Goal: Check status: Check status

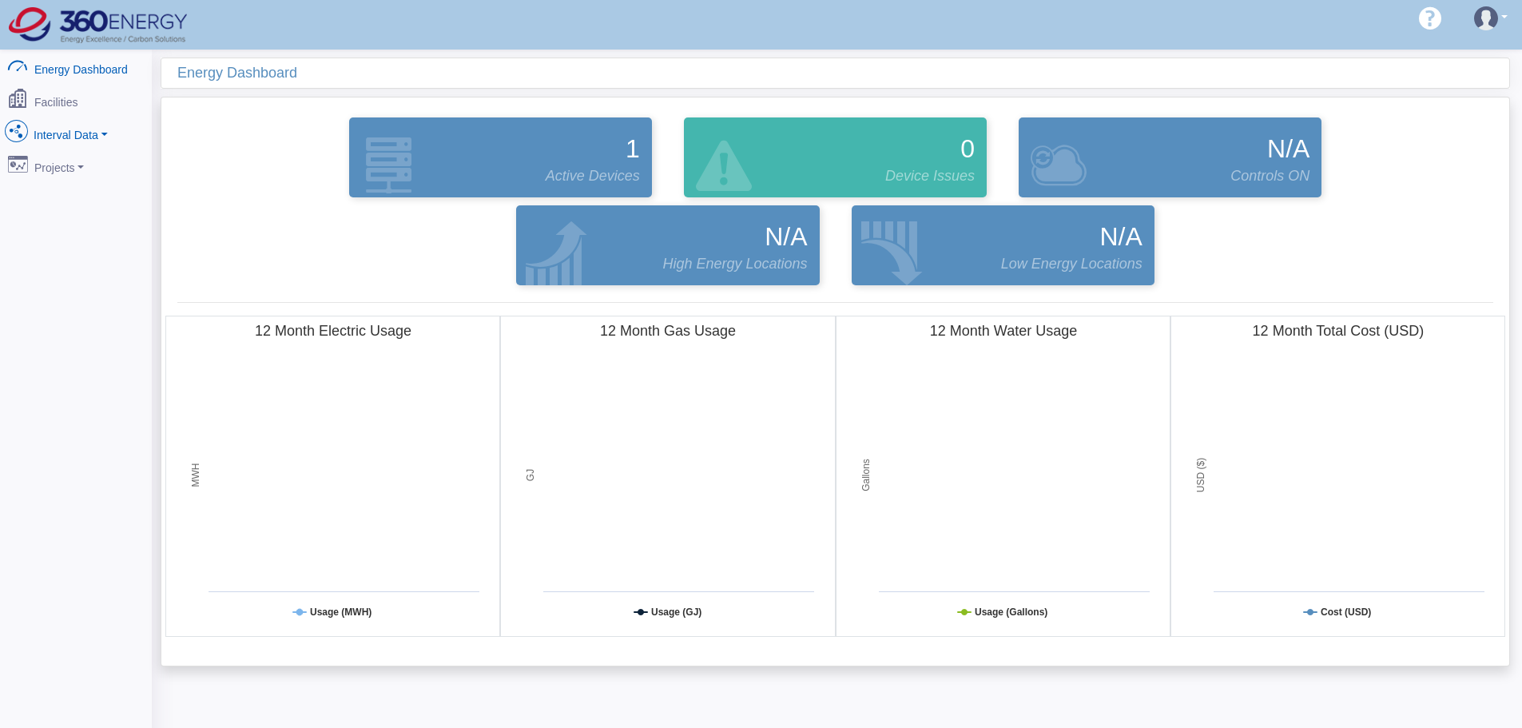
click at [53, 120] on link "Interval Data" at bounding box center [75, 132] width 155 height 34
click at [88, 213] on link "DataView" at bounding box center [75, 219] width 155 height 29
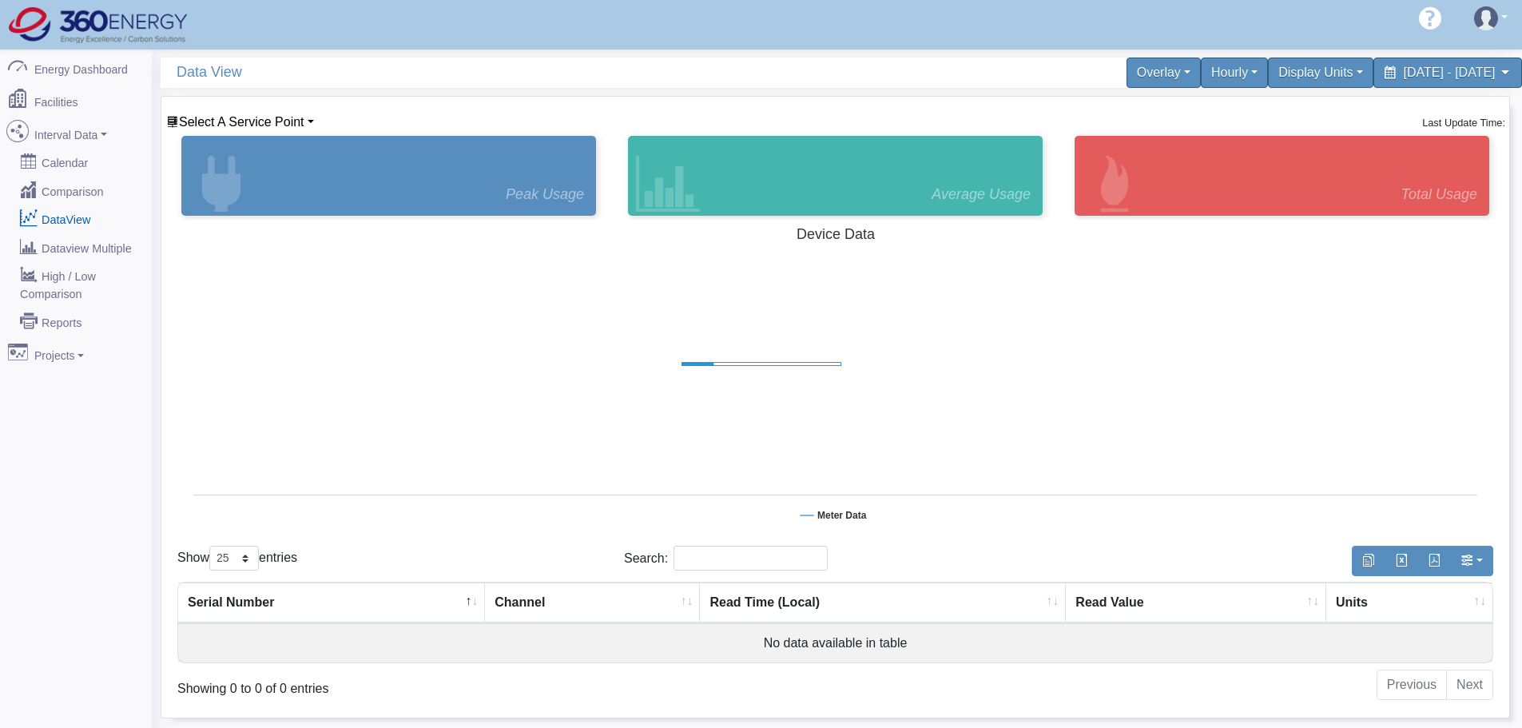
select select "25"
click at [267, 115] on span "Select A Service Point" at bounding box center [241, 122] width 125 height 14
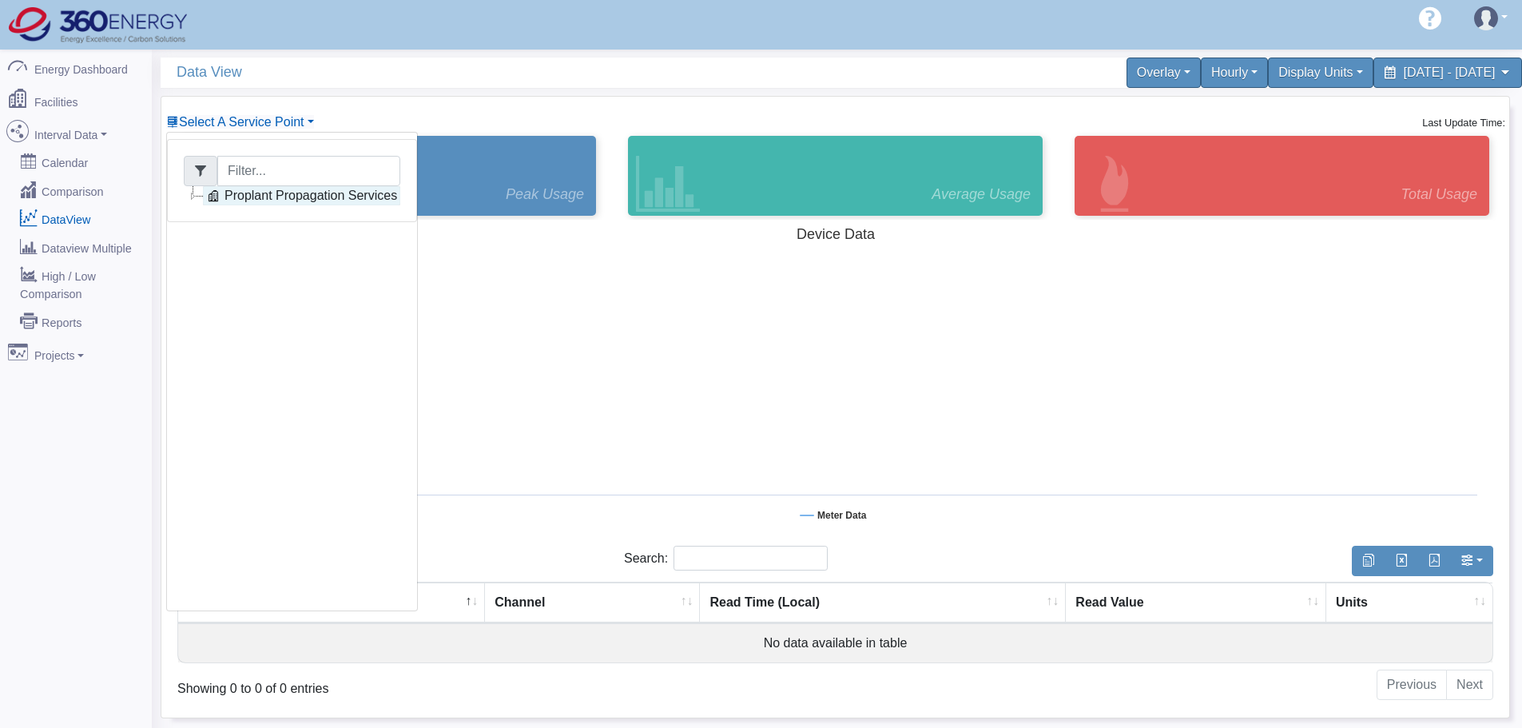
click at [272, 195] on link "Proplant Propagation Services" at bounding box center [301, 195] width 197 height 19
click at [296, 221] on link "Main Electric" at bounding box center [276, 214] width 109 height 19
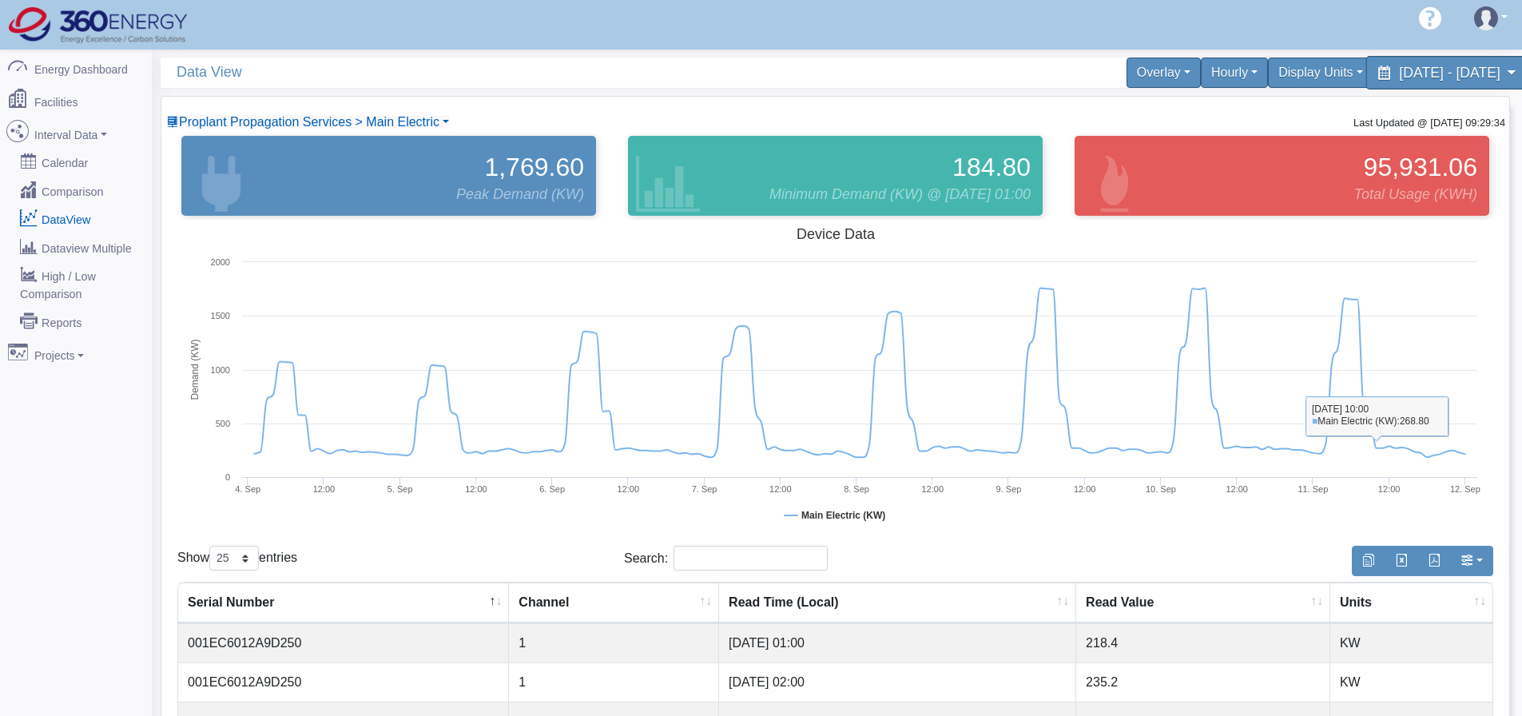
click at [1400, 72] on span "[DATE] - [DATE]" at bounding box center [1449, 72] width 101 height 15
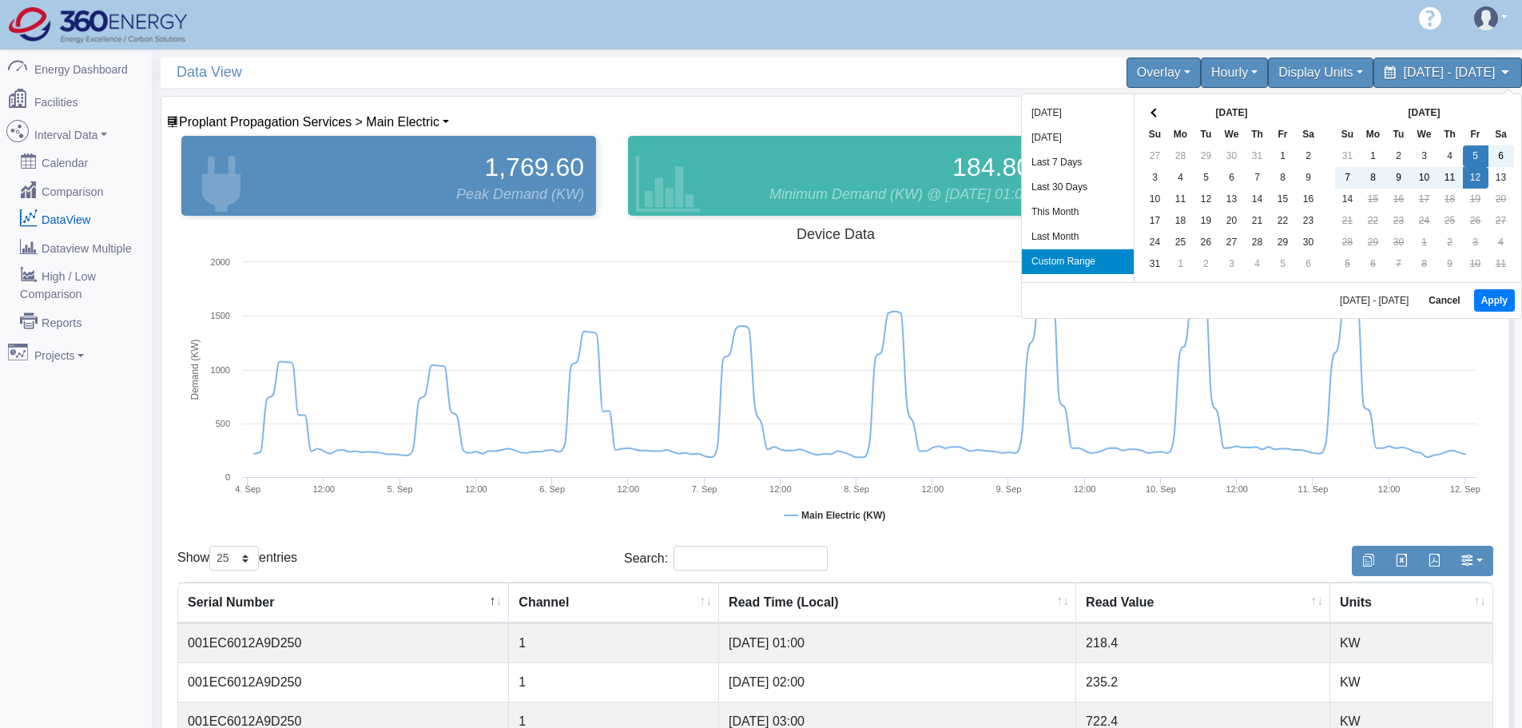
drag, startPoint x: 1462, startPoint y: 168, endPoint x: 1457, endPoint y: 239, distance: 71.3
click at [1485, 300] on button "Apply" at bounding box center [1494, 300] width 41 height 22
